Goal: Information Seeking & Learning: Learn about a topic

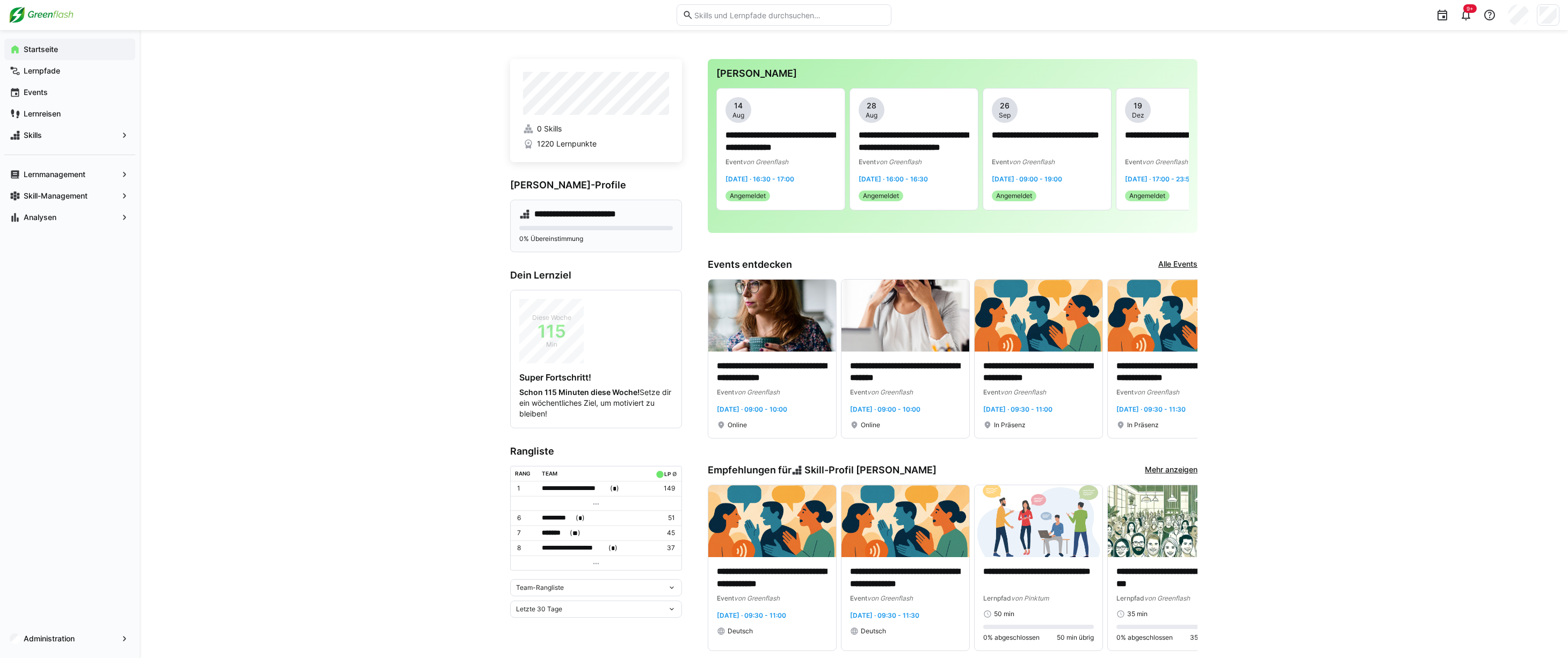
click at [580, 211] on h4 "**********" at bounding box center [584, 214] width 100 height 10
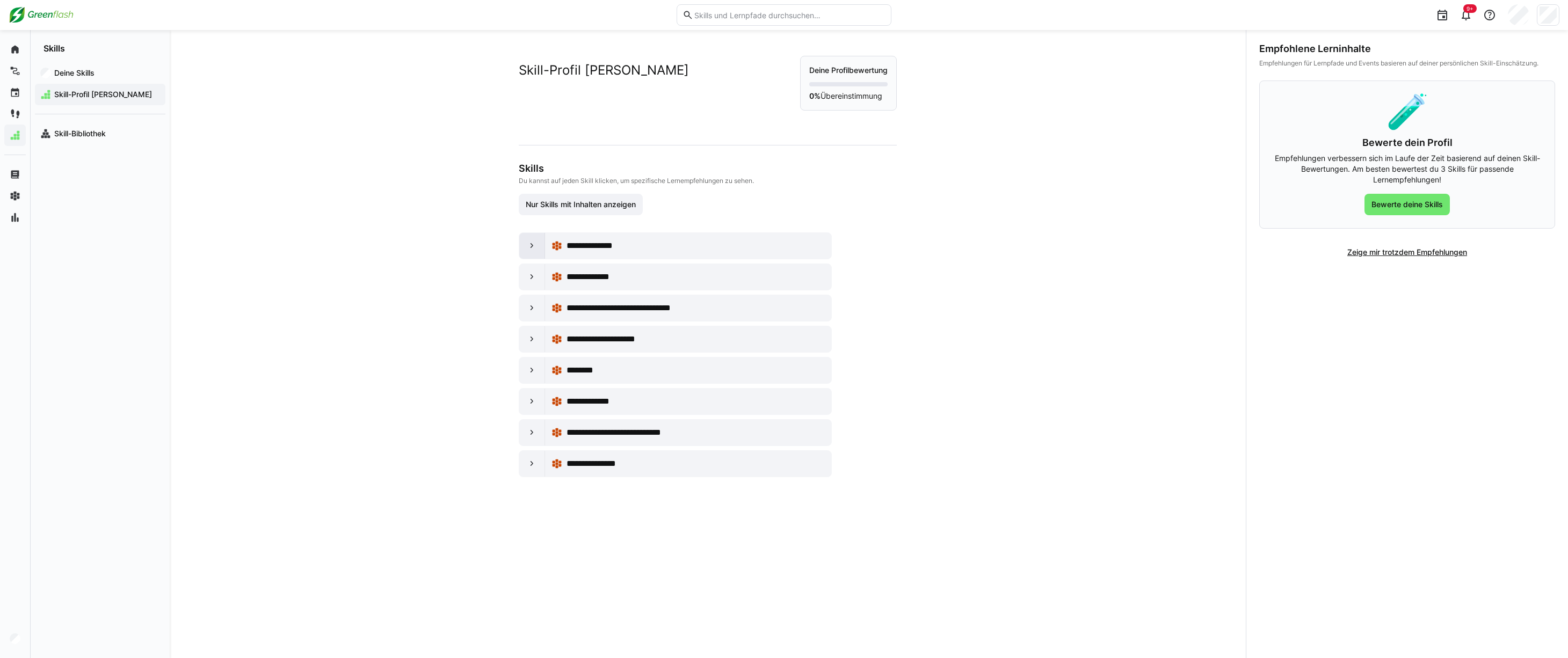
click at [530, 251] on div at bounding box center [532, 246] width 25 height 25
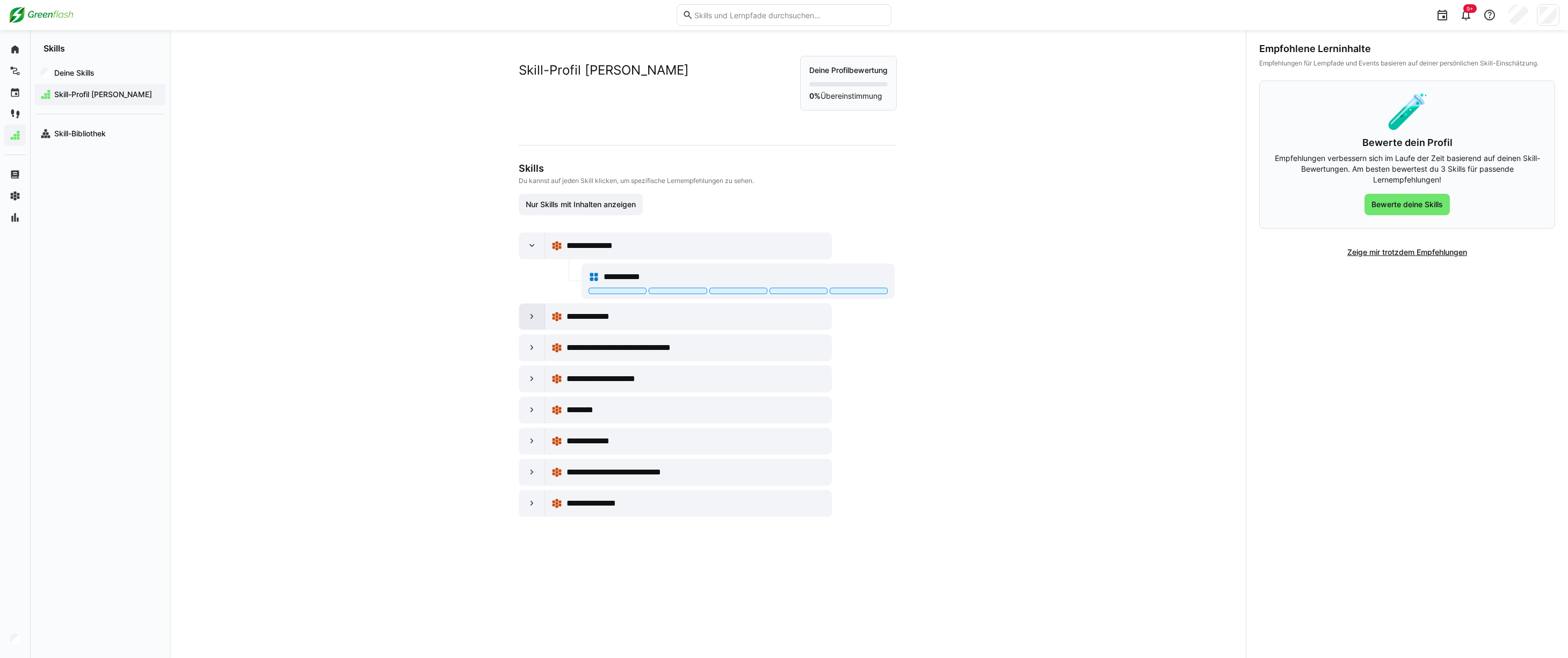
click at [527, 316] on eds-icon at bounding box center [532, 317] width 10 height 10
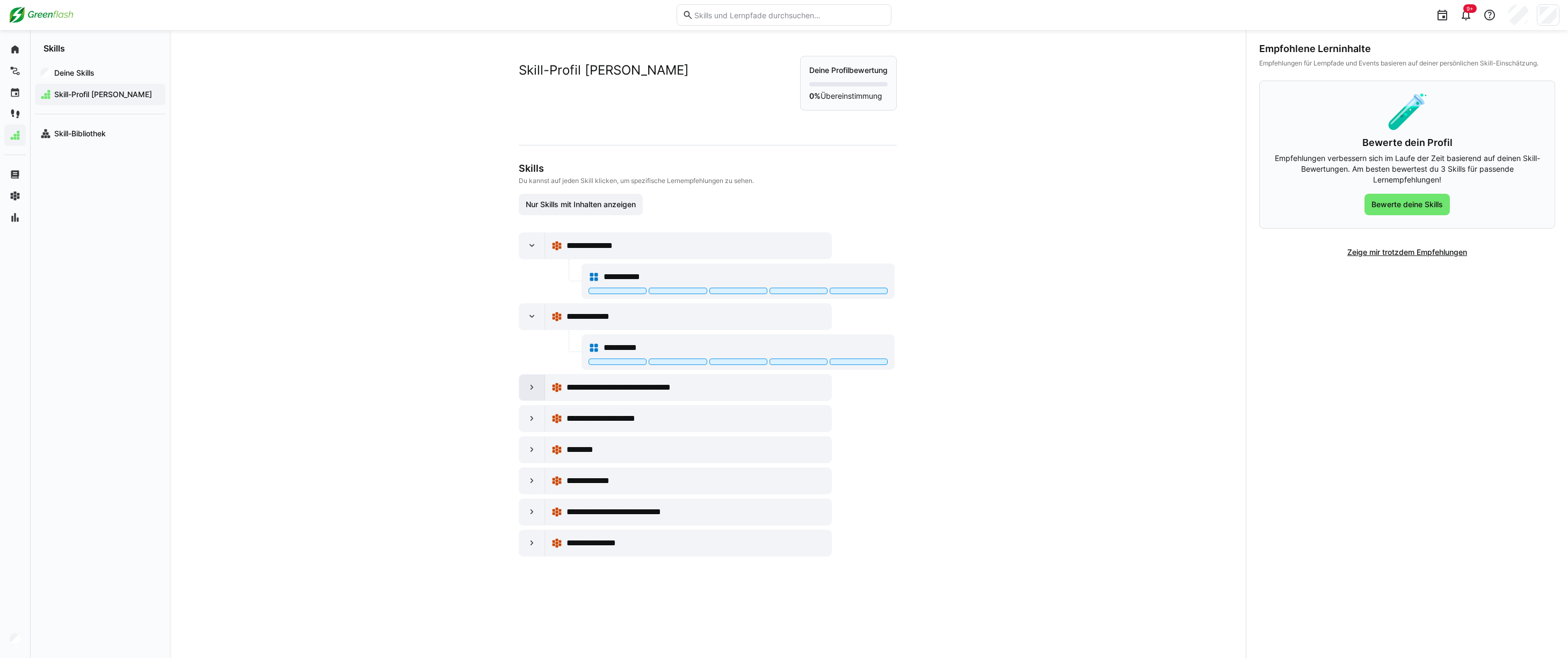
click at [527, 390] on eds-icon at bounding box center [532, 388] width 10 height 10
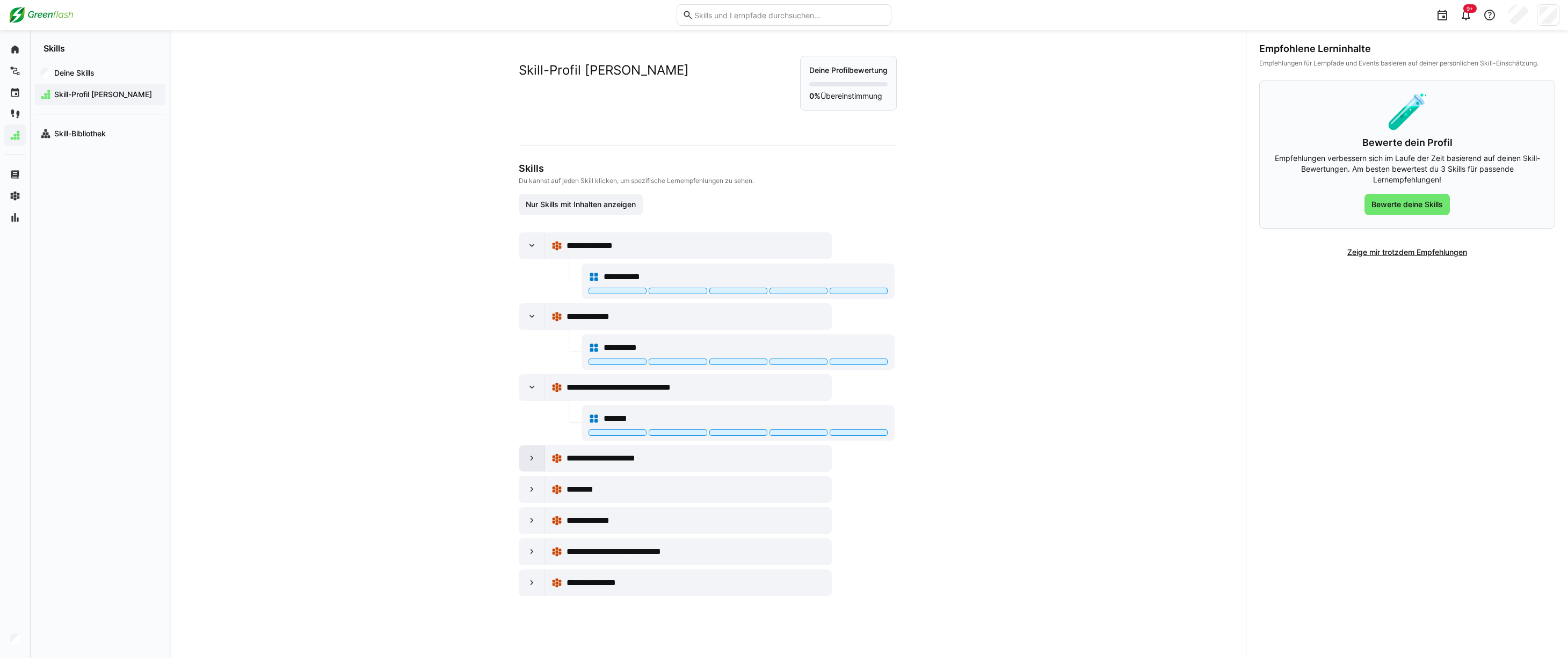
click at [528, 459] on eds-icon at bounding box center [532, 459] width 10 height 10
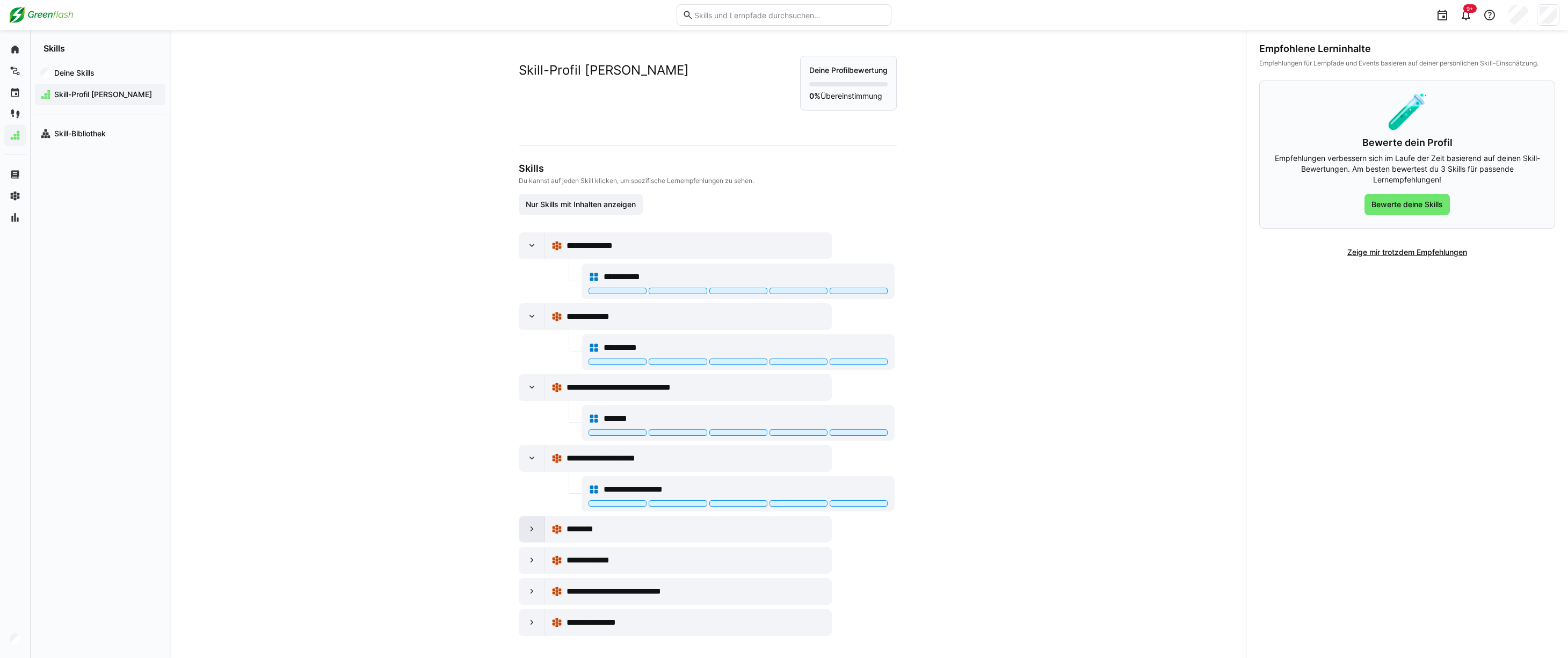
scroll to position [4, 0]
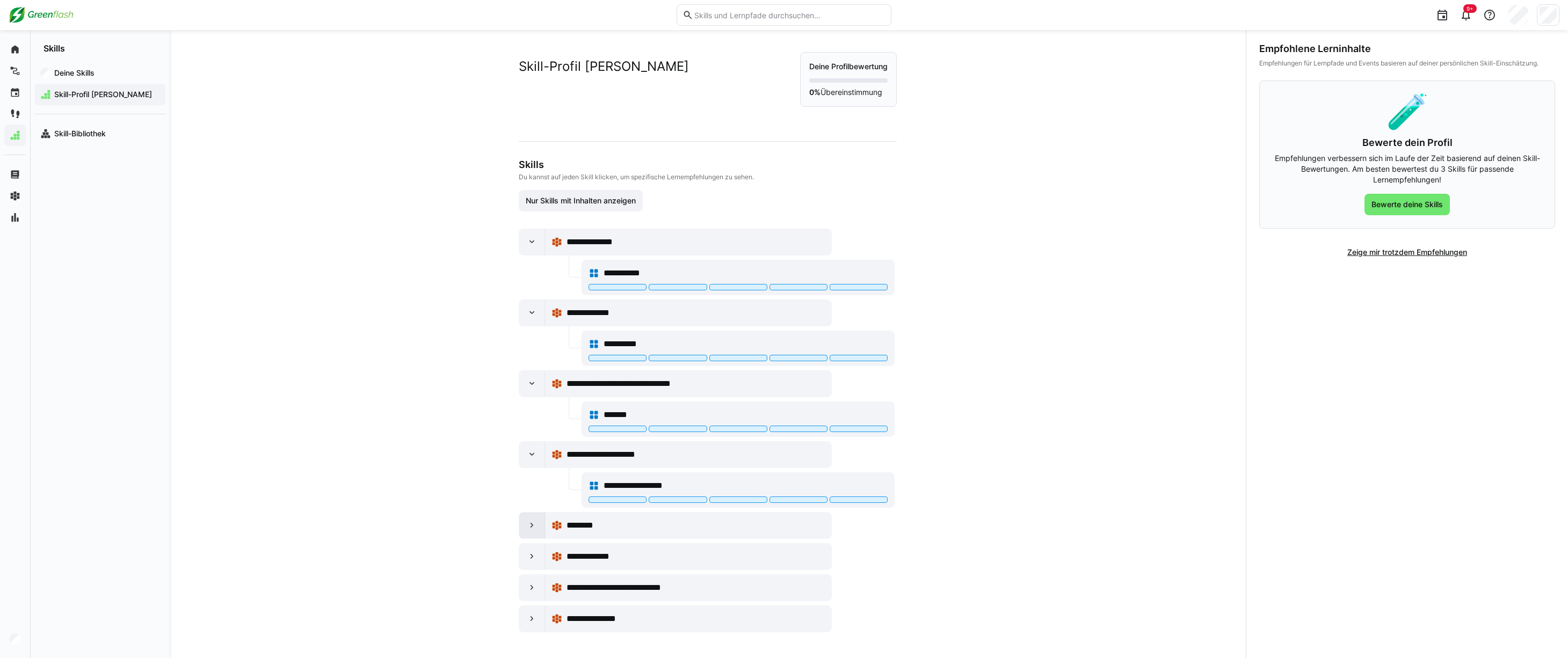
click at [527, 525] on eds-icon at bounding box center [532, 525] width 10 height 10
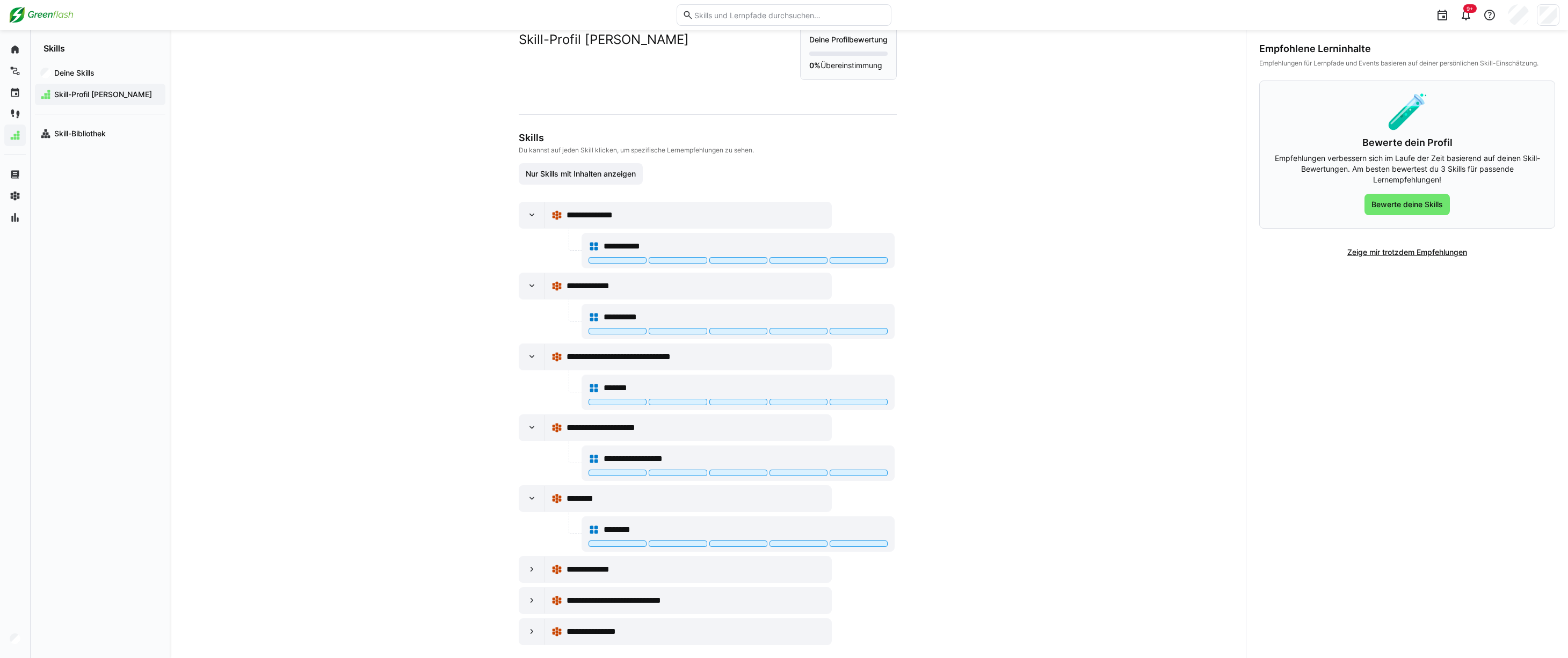
scroll to position [45, 0]
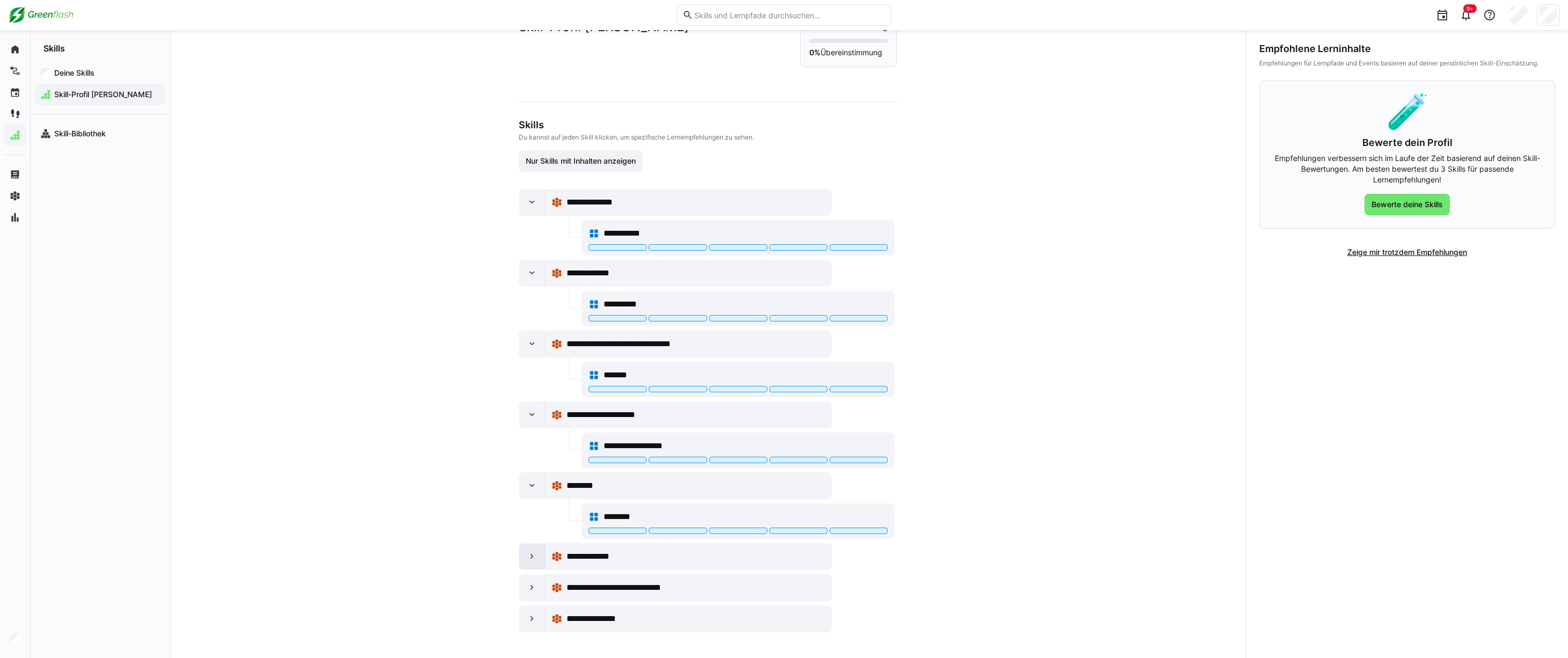
click at [527, 559] on eds-icon at bounding box center [532, 556] width 10 height 10
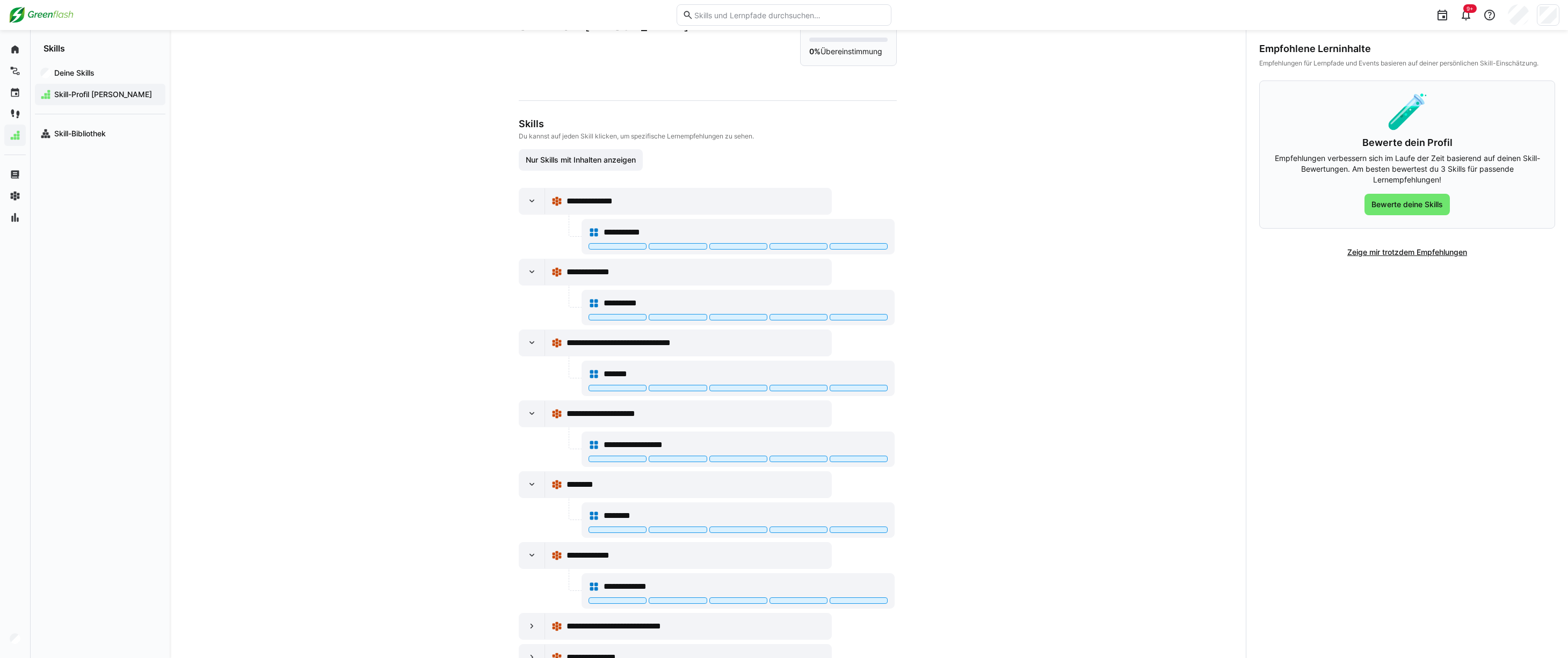
scroll to position [84, 0]
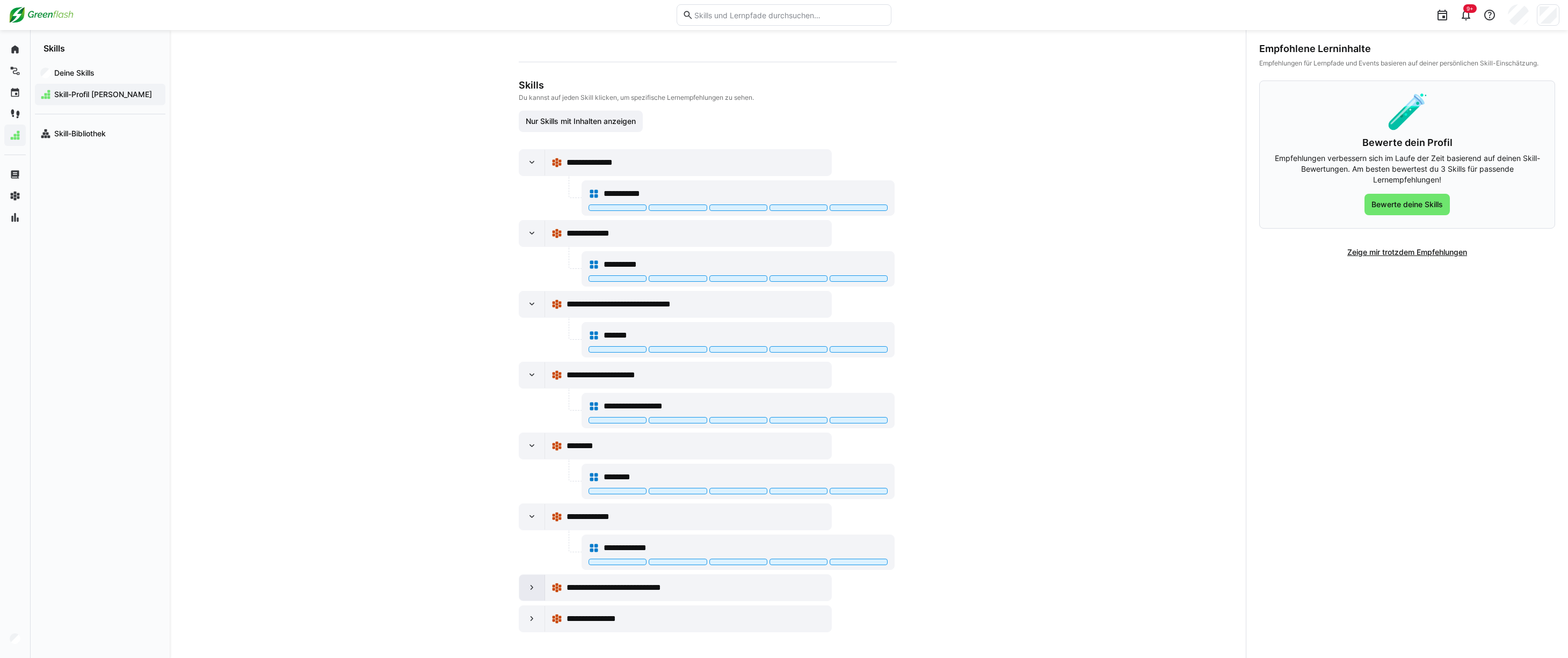
click at [528, 589] on eds-icon at bounding box center [532, 588] width 10 height 10
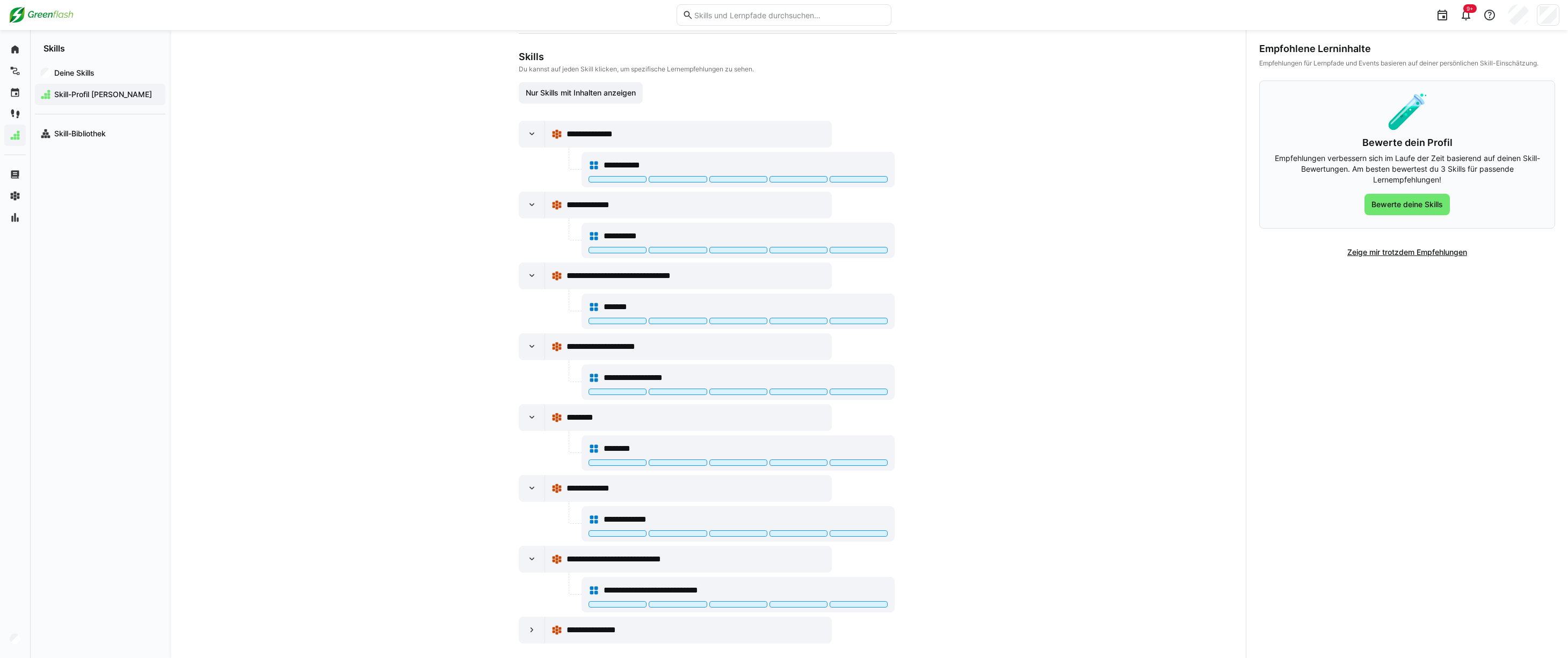
scroll to position [124, 0]
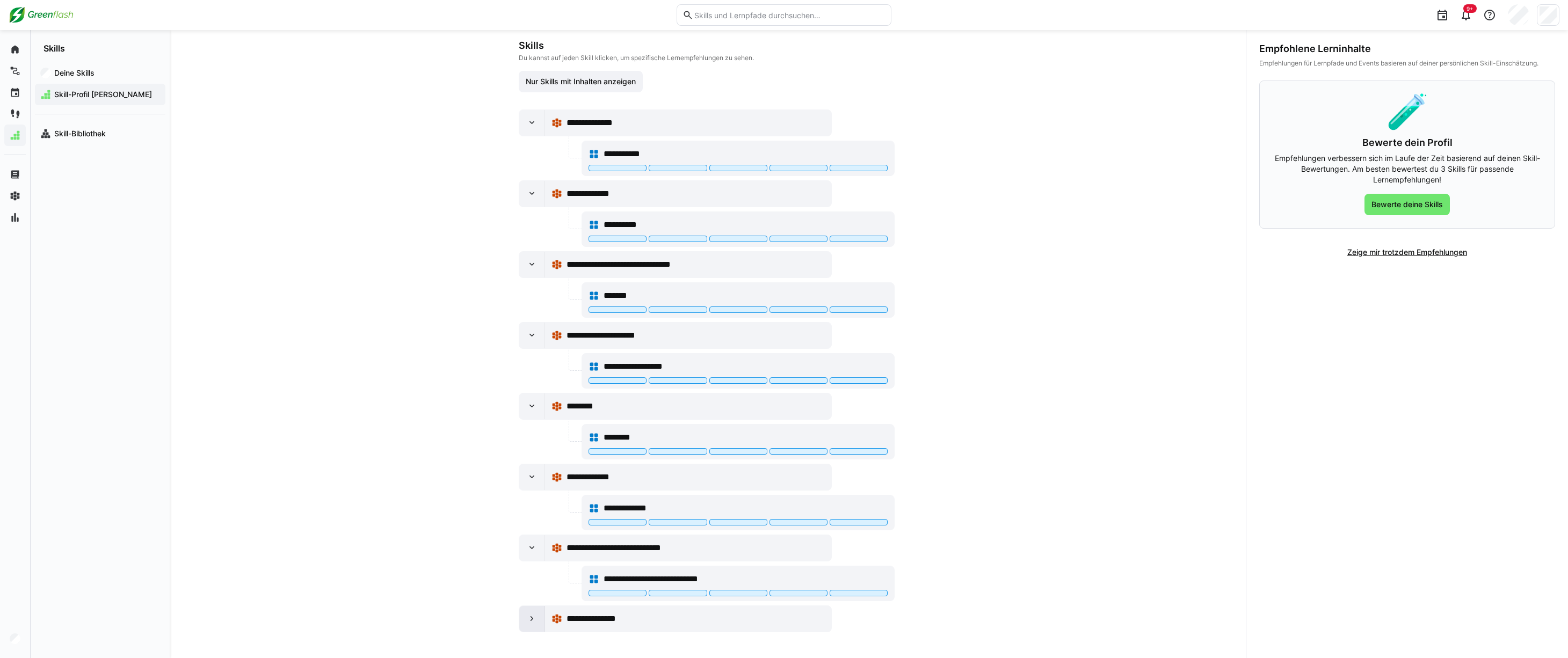
click at [532, 623] on eds-icon at bounding box center [532, 618] width 10 height 10
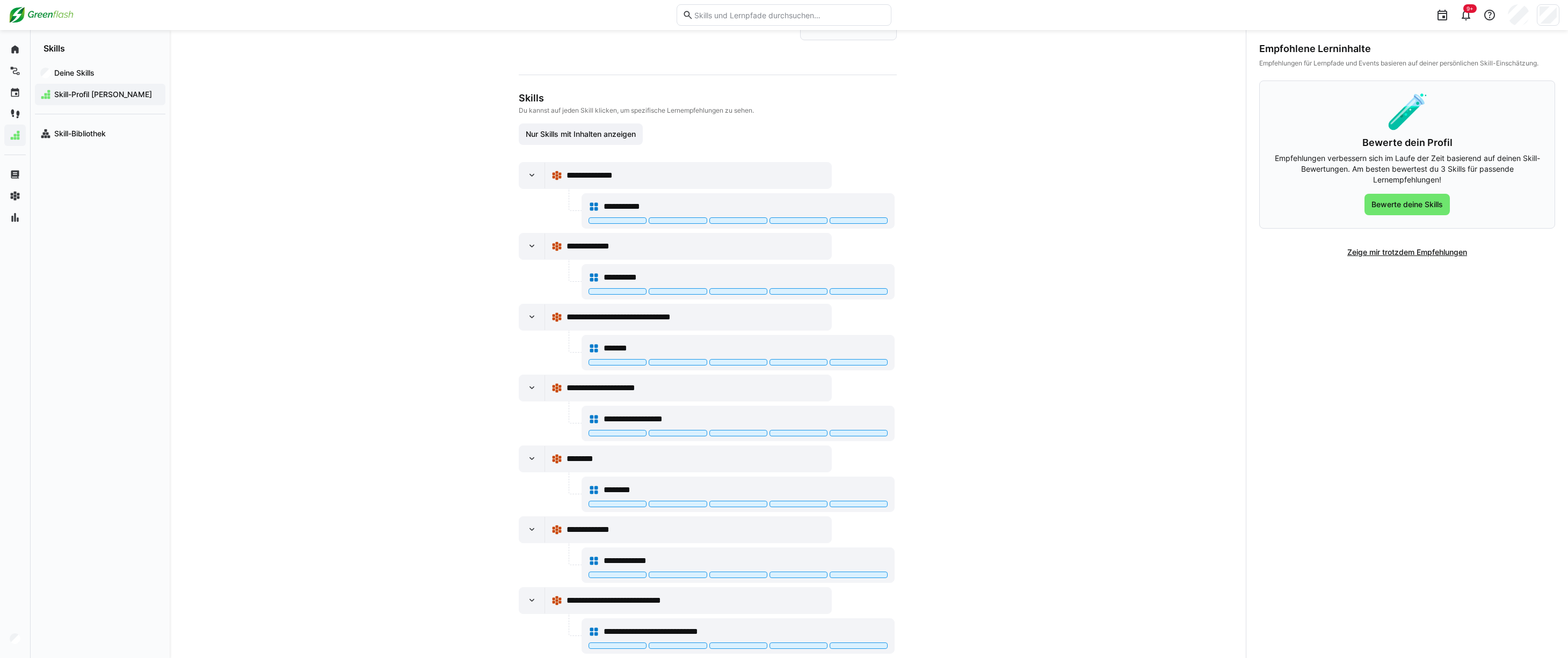
scroll to position [0, 0]
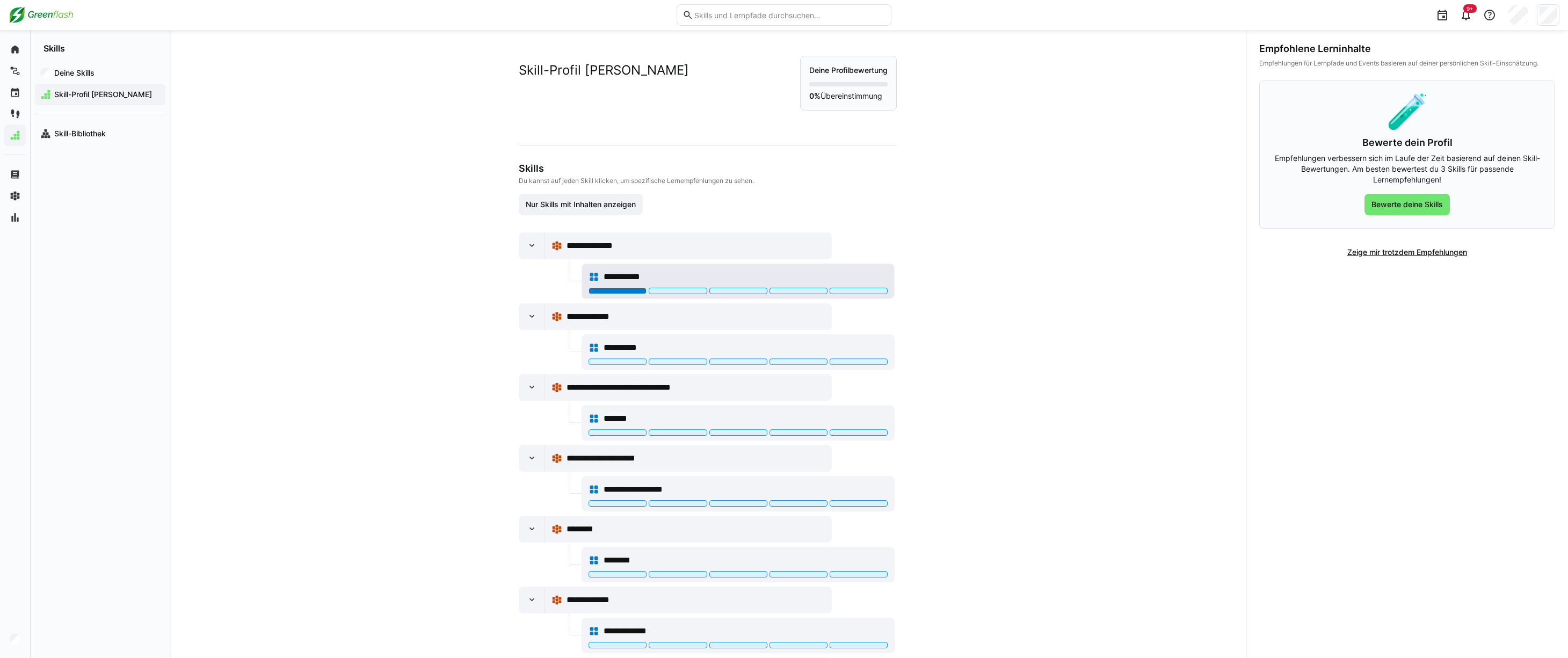
click at [608, 288] on div at bounding box center [618, 291] width 58 height 7
click at [621, 277] on span "**********" at bounding box center [629, 276] width 51 height 13
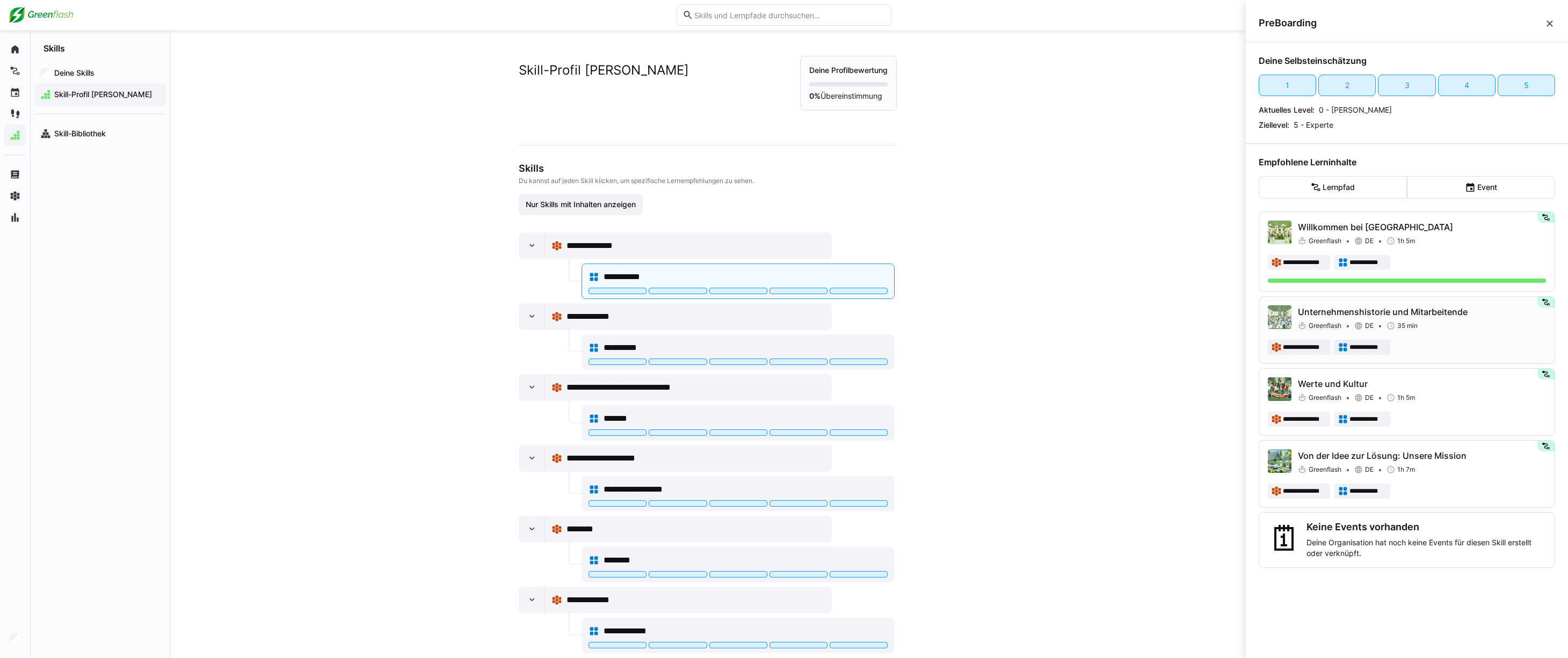
click at [1493, 331] on div "**********" at bounding box center [1407, 330] width 278 height 49
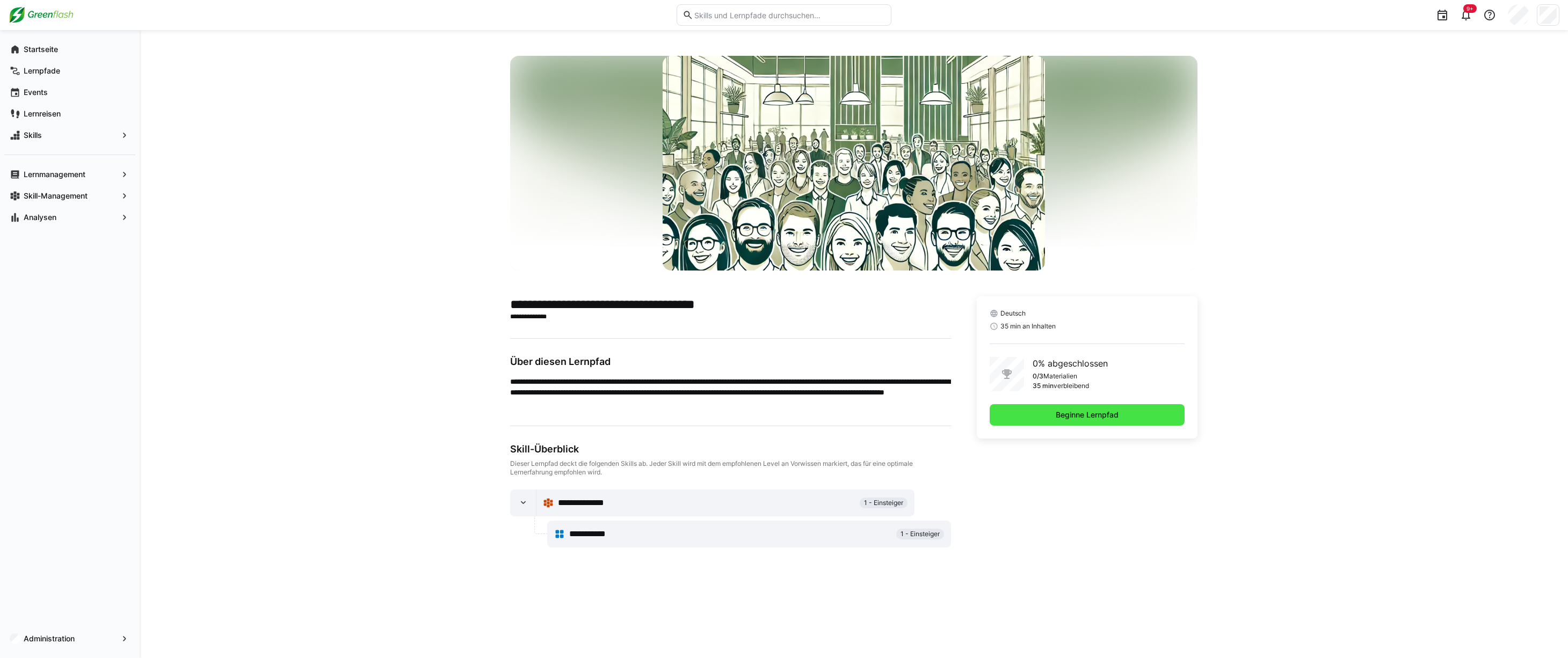
click at [1072, 416] on span "Beginne Lernpfad" at bounding box center [1087, 415] width 66 height 10
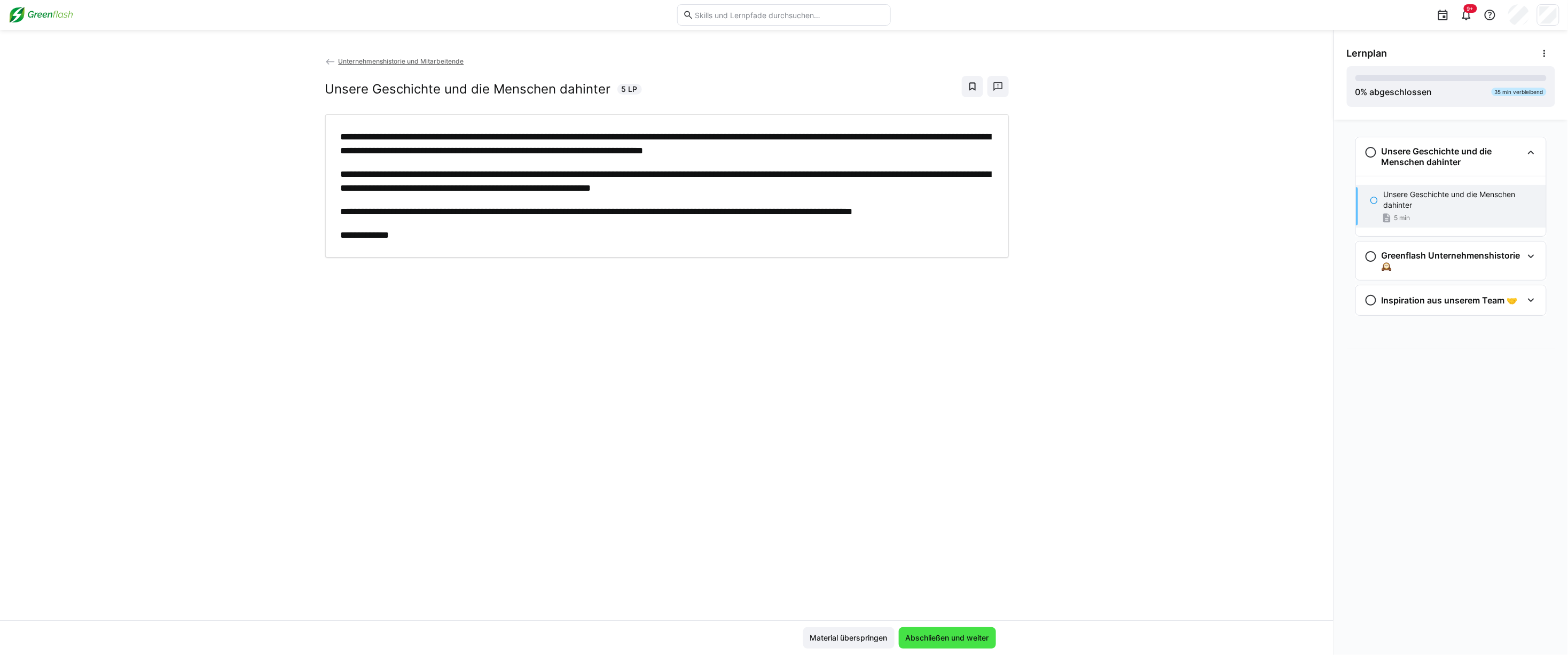
click at [975, 642] on span "Abschließen und weiter" at bounding box center [947, 638] width 86 height 10
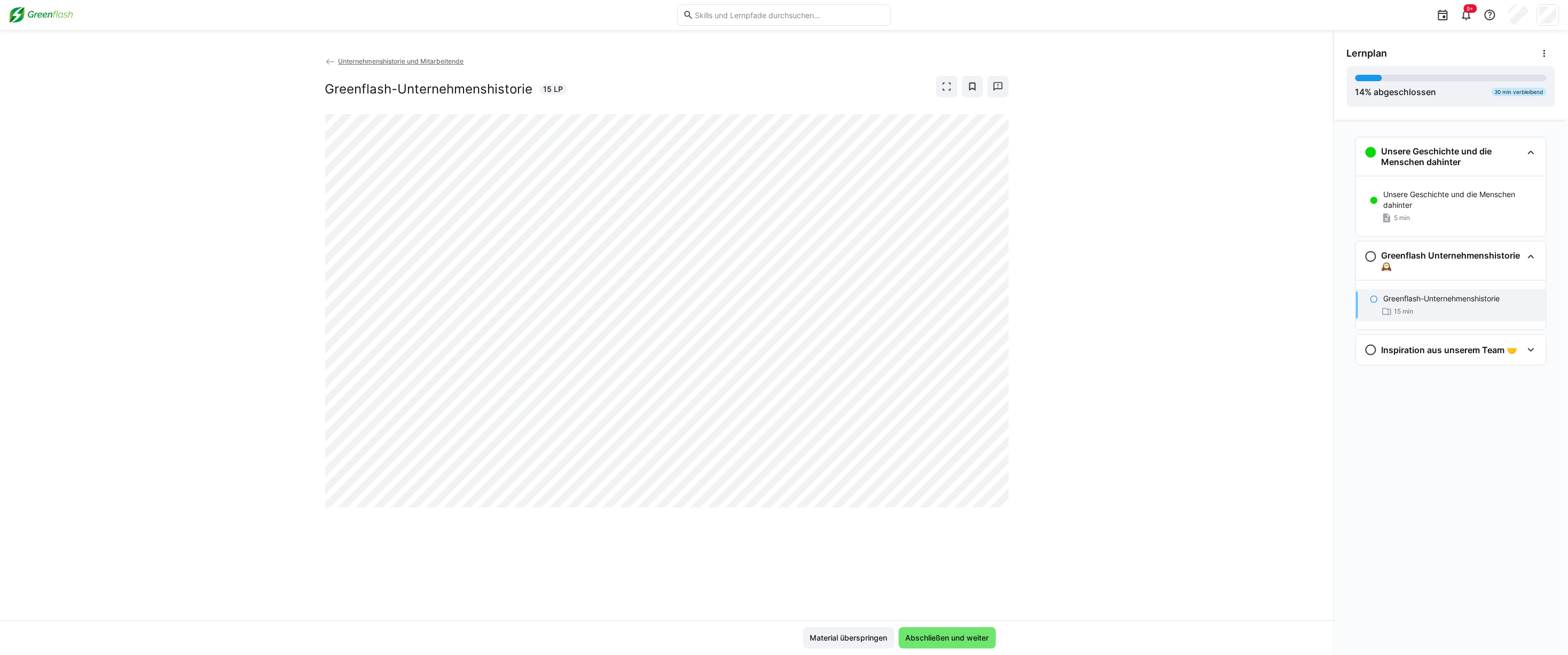
click at [100, 212] on div "Unternehmenshistorie und Mitarbeitende Greenflash-Unternehmenshistorie 15 LP" at bounding box center [667, 338] width 1333 height 565
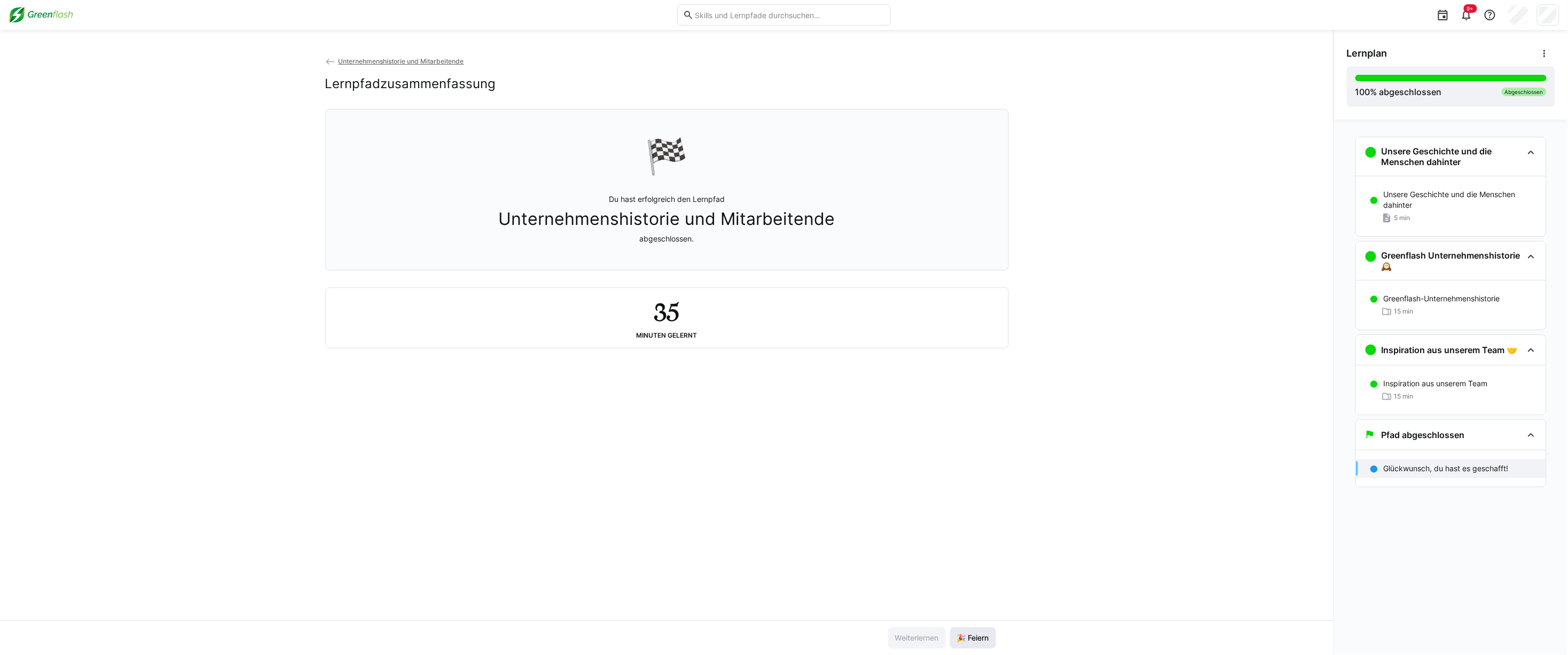
click at [987, 637] on span "🎉 Feiern" at bounding box center [973, 638] width 35 height 10
click at [430, 62] on span "Unternehmenshistorie und Mitarbeitende" at bounding box center [401, 61] width 126 height 8
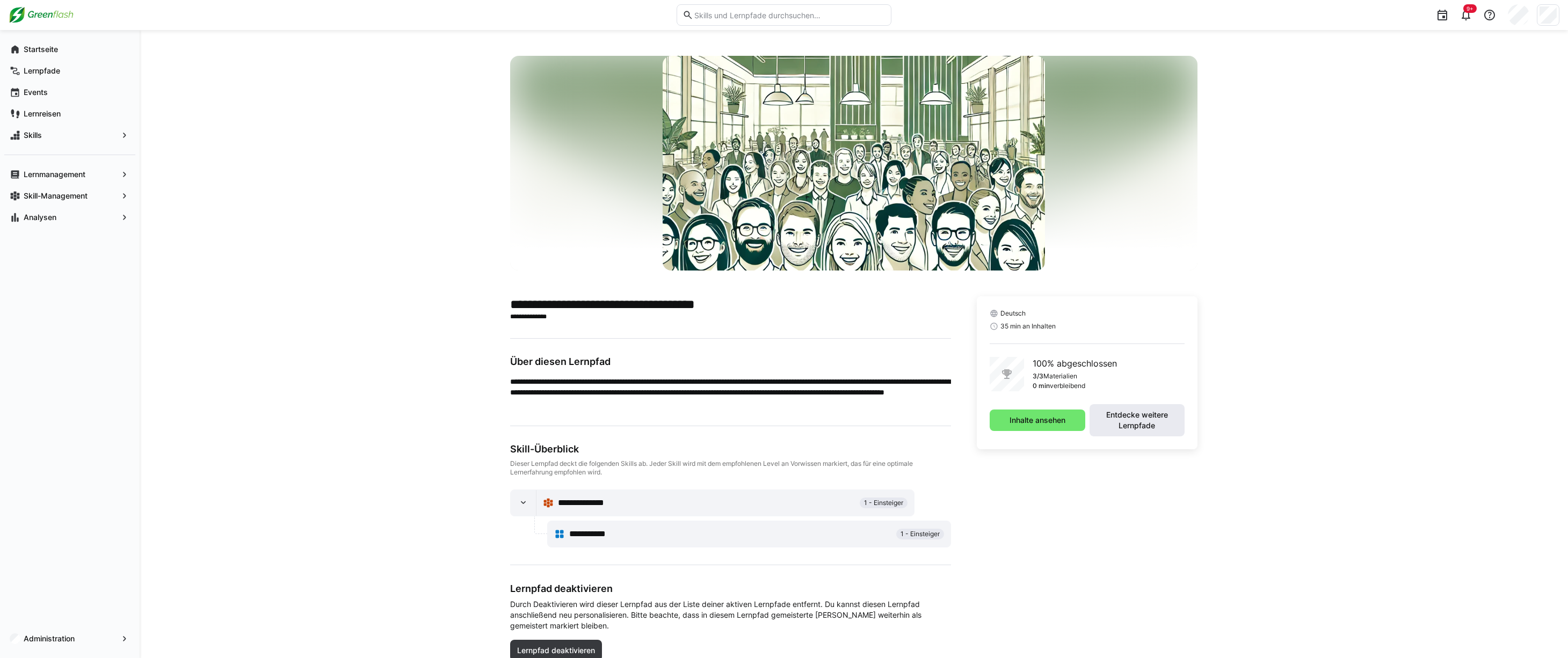
click at [1167, 425] on span "Entdecke weitere Lernpfade" at bounding box center [1137, 420] width 84 height 22
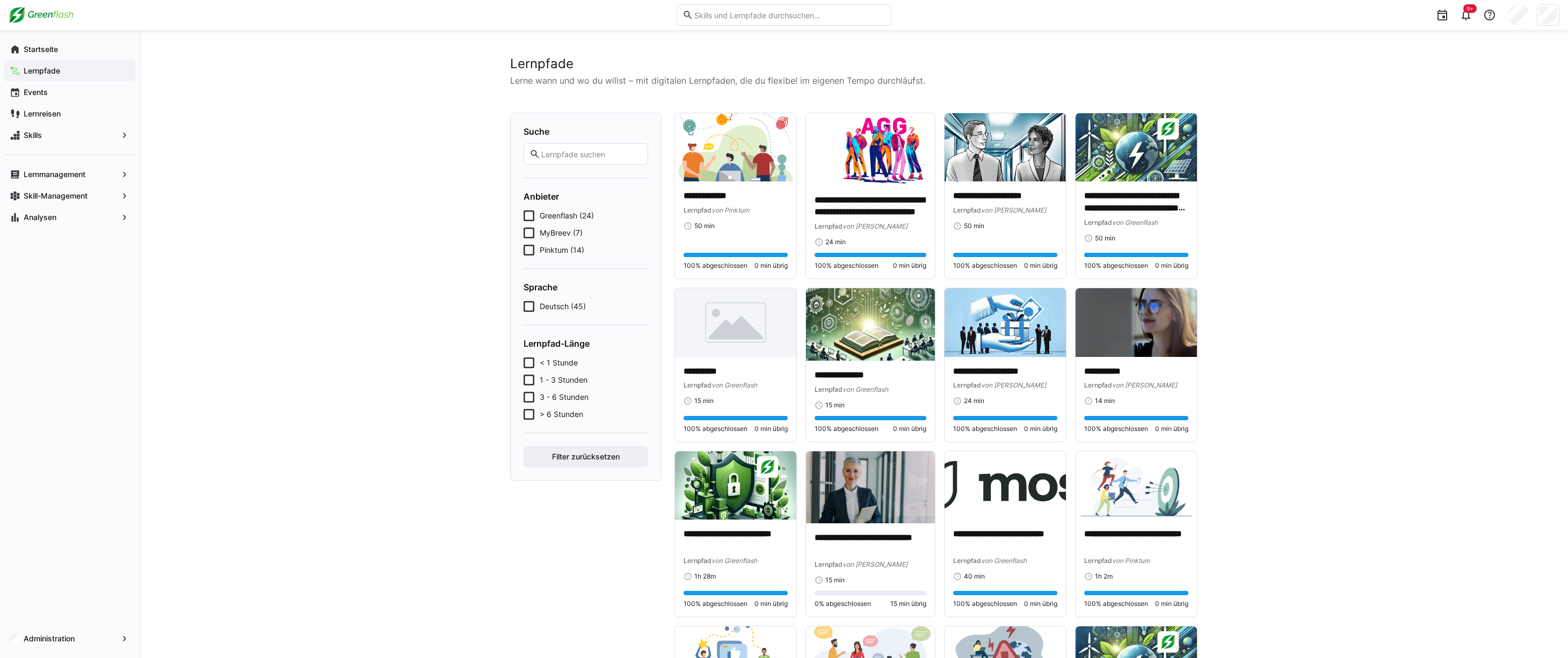
click at [66, 69] on span "Lernpfade" at bounding box center [75, 71] width 108 height 10
click at [62, 40] on div "Startseite" at bounding box center [70, 49] width 131 height 22
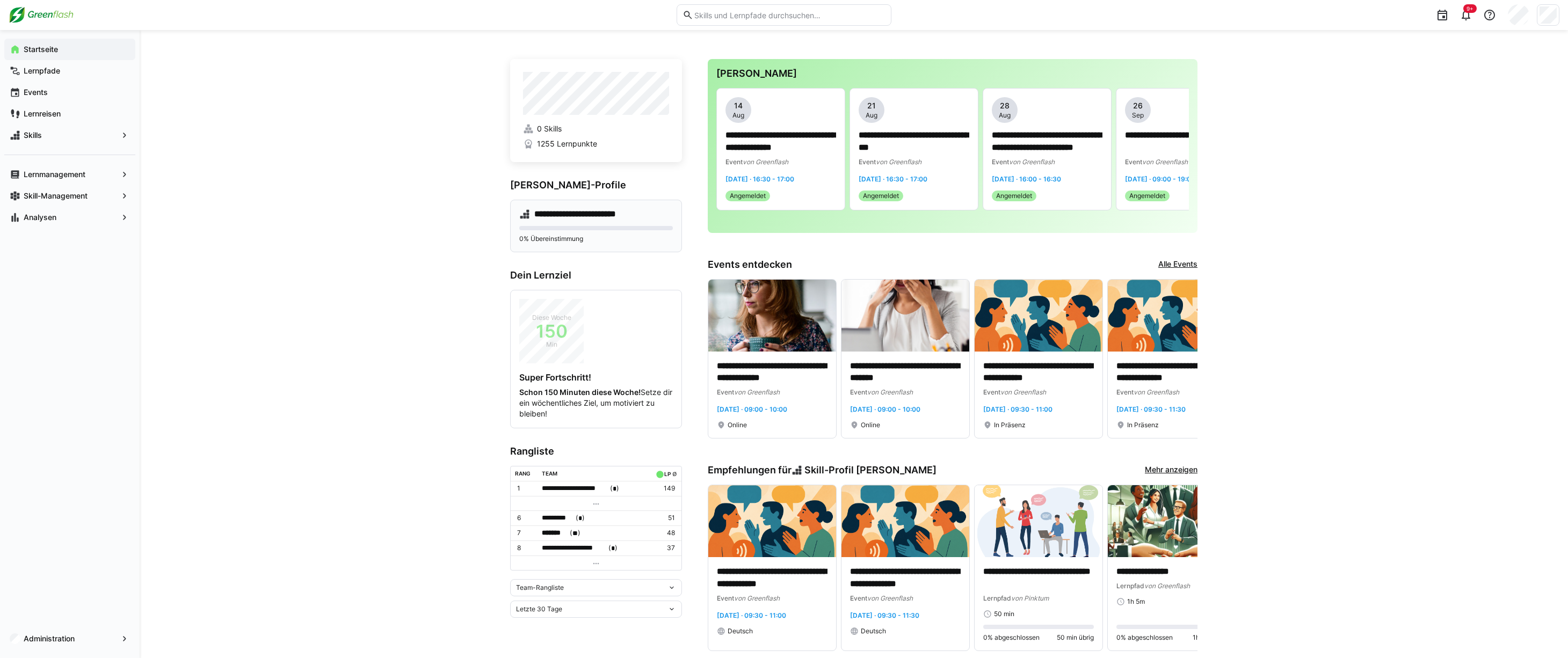
click at [568, 213] on h4 "**********" at bounding box center [584, 214] width 100 height 10
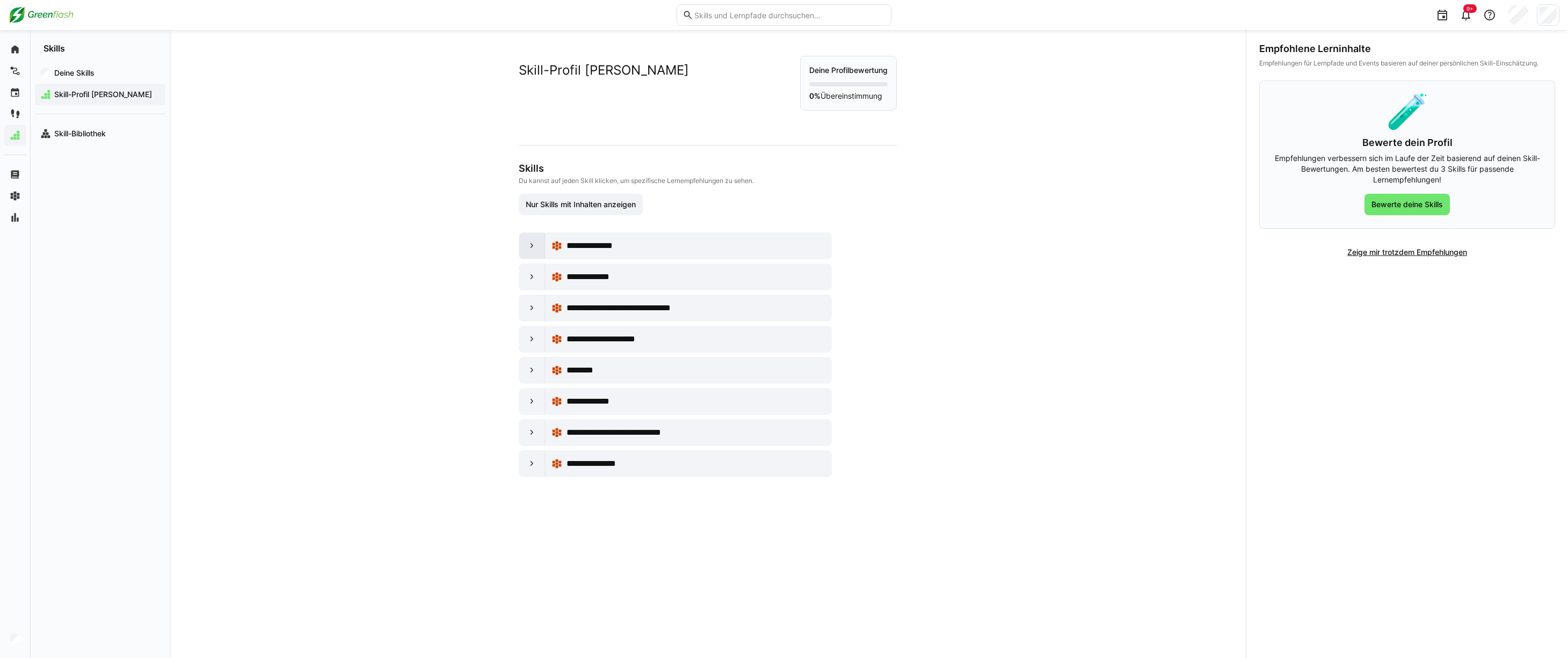
click at [522, 243] on div at bounding box center [532, 246] width 25 height 25
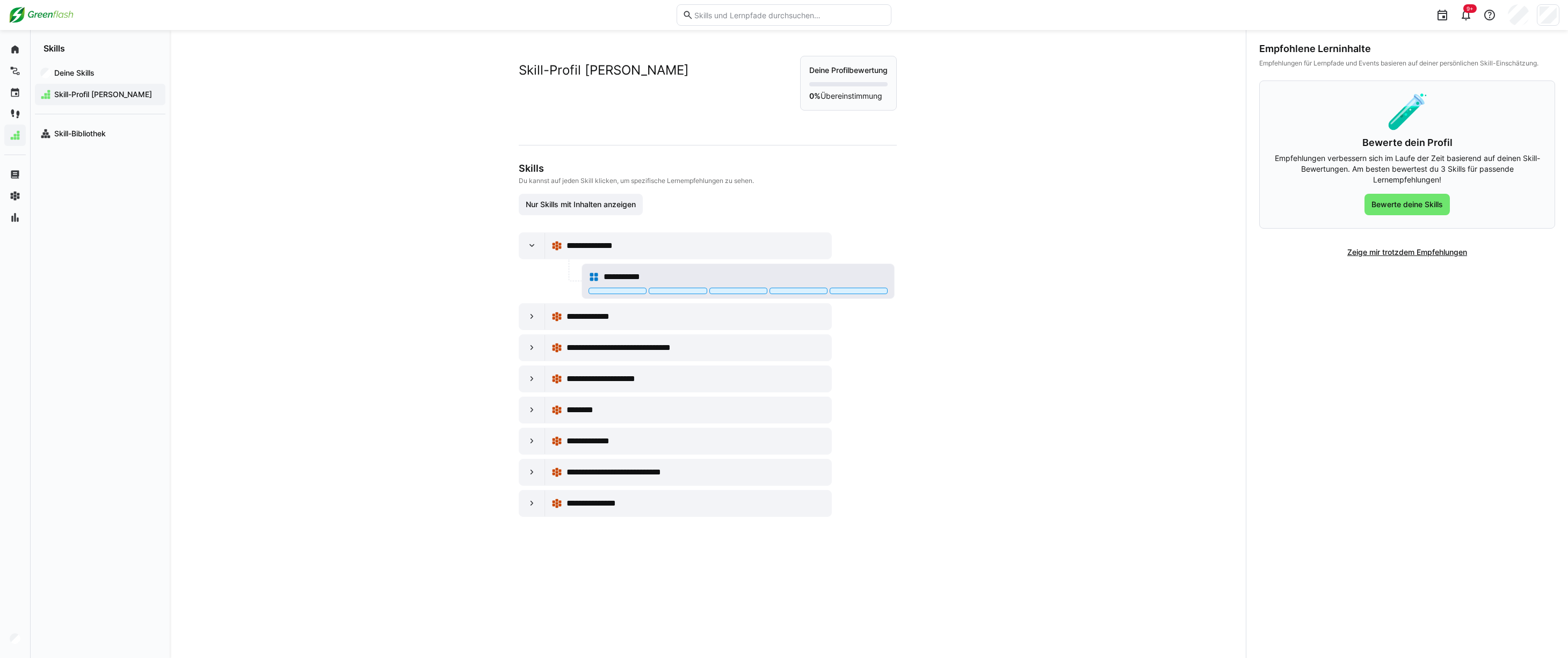
click at [648, 278] on span "**********" at bounding box center [629, 276] width 51 height 13
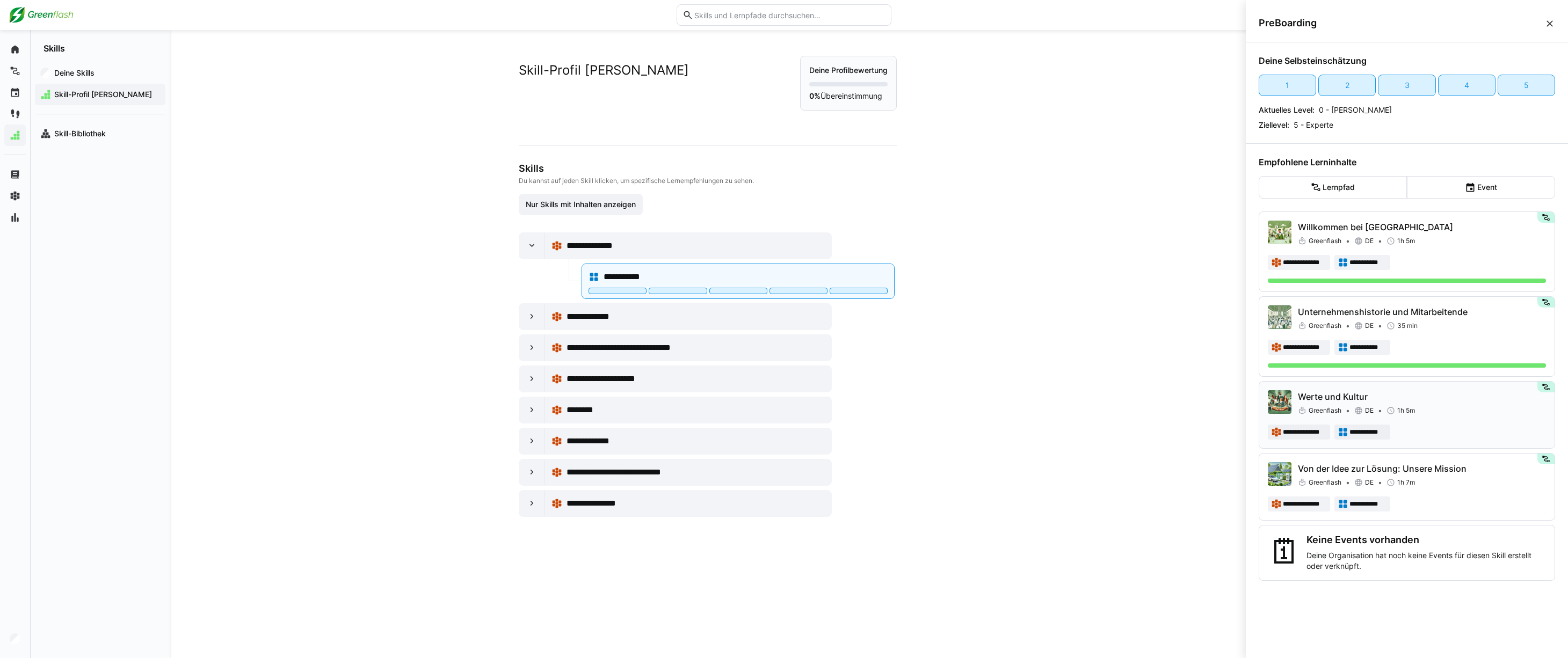
click at [1387, 398] on p "Werte und Kultur" at bounding box center [1422, 396] width 248 height 13
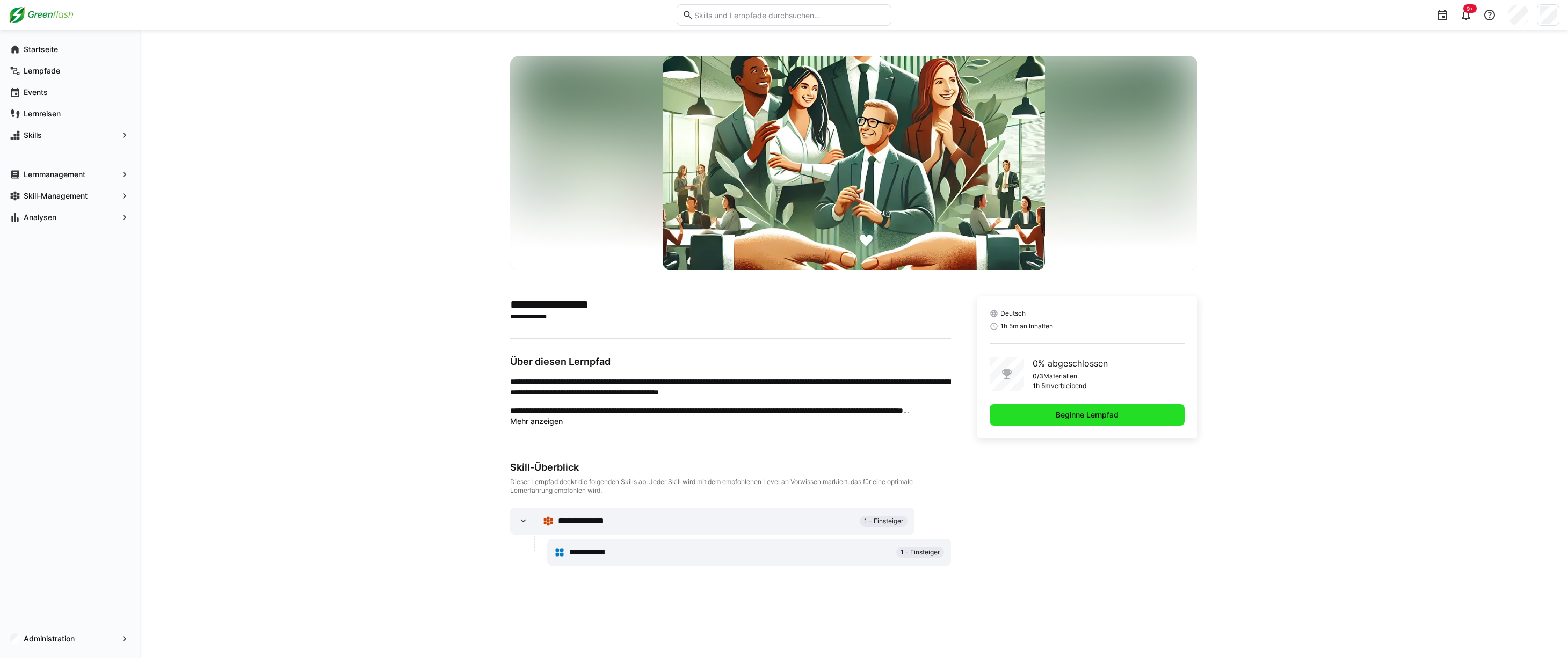
click at [1086, 415] on span "Beginne Lernpfad" at bounding box center [1087, 415] width 66 height 10
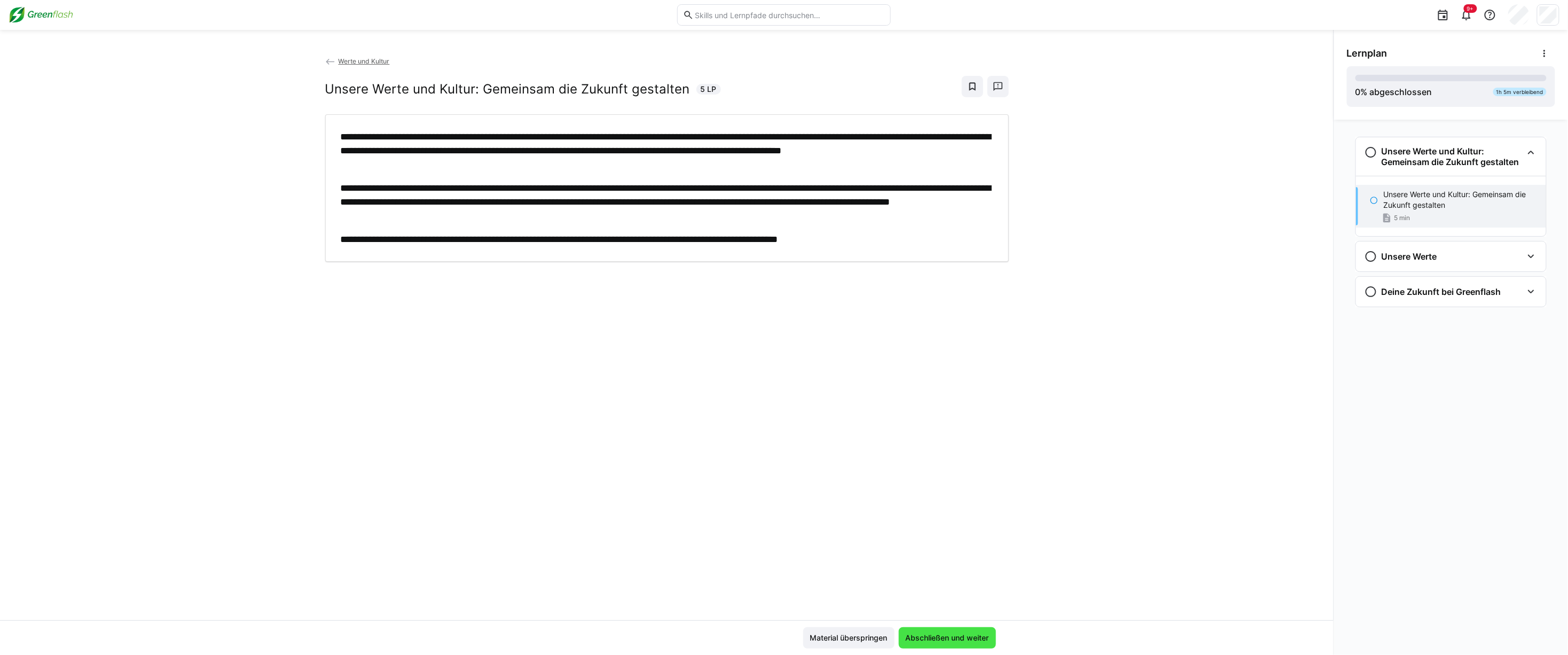
click at [968, 639] on span "Abschließen und weiter" at bounding box center [947, 638] width 86 height 10
